Goal: Check status: Check status

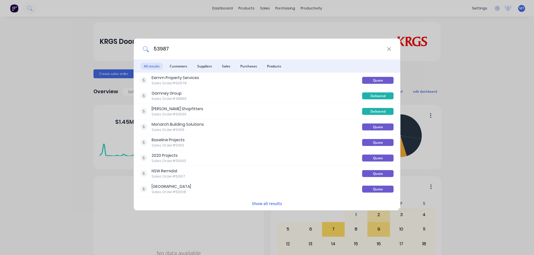
type input "53987"
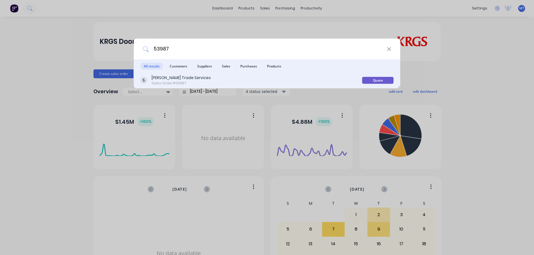
click at [196, 79] on div "[PERSON_NAME] Trade Services Sales Order #53987" at bounding box center [250, 80] width 221 height 11
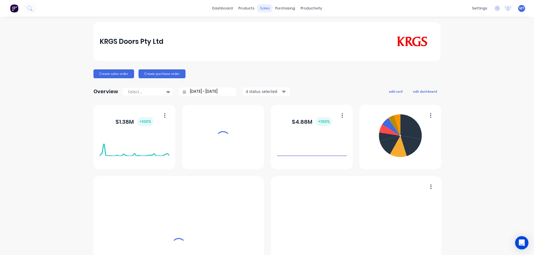
click at [269, 8] on div "sales" at bounding box center [264, 8] width 15 height 8
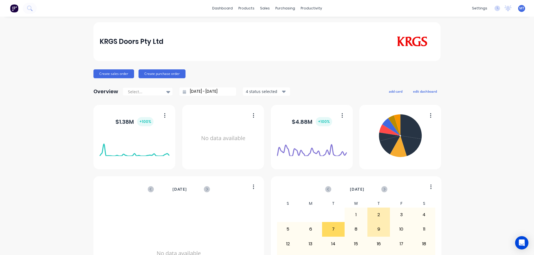
click at [264, 13] on div "dashboard products sales purchasing productivity dashboard products Product Cat…" at bounding box center [267, 8] width 534 height 17
click at [264, 9] on div "sales" at bounding box center [264, 8] width 15 height 8
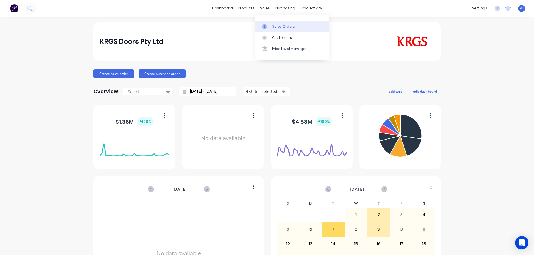
click at [265, 28] on icon at bounding box center [264, 26] width 5 height 5
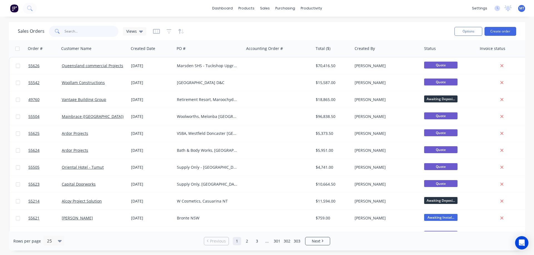
click at [91, 33] on input "text" at bounding box center [91, 31] width 54 height 11
type input "s"
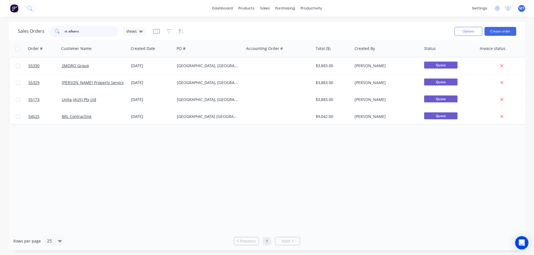
drag, startPoint x: 88, startPoint y: 30, endPoint x: 35, endPoint y: 28, distance: 53.1
click at [35, 28] on div "Sales Orders st albans Views" at bounding box center [82, 31] width 128 height 11
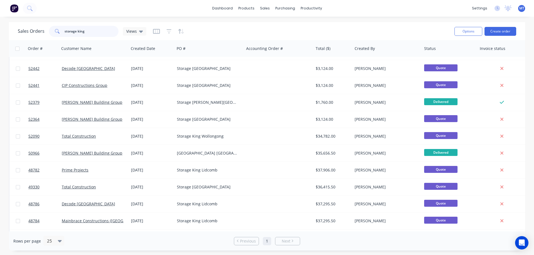
scroll to position [184, 0]
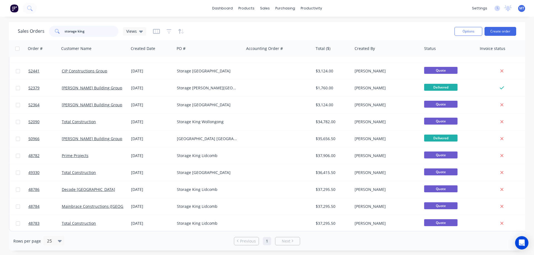
drag, startPoint x: 99, startPoint y: 30, endPoint x: -28, endPoint y: 15, distance: 128.7
click at [0, 15] on html "dashboard products sales purchasing productivity dashboard products Product Cat…" at bounding box center [267, 127] width 534 height 255
type input "s"
type input "l"
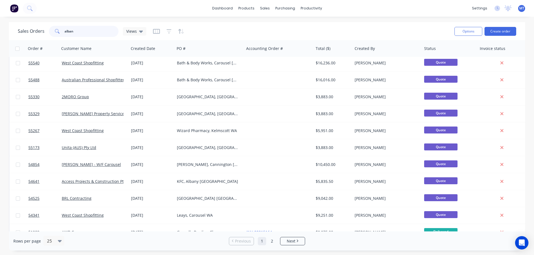
scroll to position [0, 0]
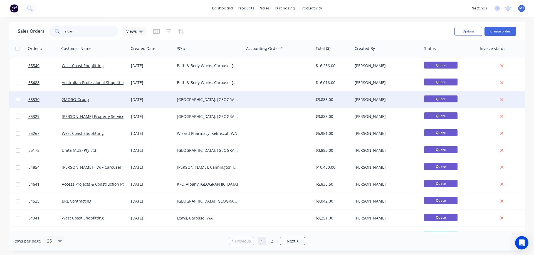
type input "albans"
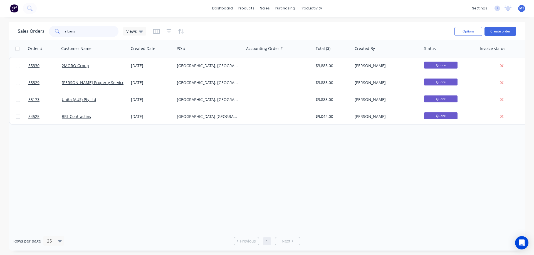
drag, startPoint x: 84, startPoint y: 29, endPoint x: -20, endPoint y: 28, distance: 103.4
click at [0, 28] on html "dashboard products sales purchasing productivity dashboard products Product Cat…" at bounding box center [267, 127] width 534 height 255
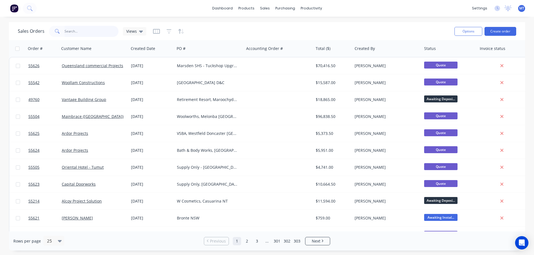
click at [102, 30] on input "text" at bounding box center [91, 31] width 54 height 11
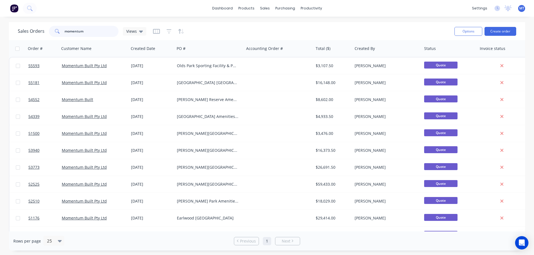
drag, startPoint x: 83, startPoint y: 31, endPoint x: 40, endPoint y: 30, distance: 43.6
click at [40, 30] on div "Sales Orders momentum Views" at bounding box center [82, 31] width 128 height 11
type input "cowra"
